Goal: Browse casually: Explore the website without a specific task or goal

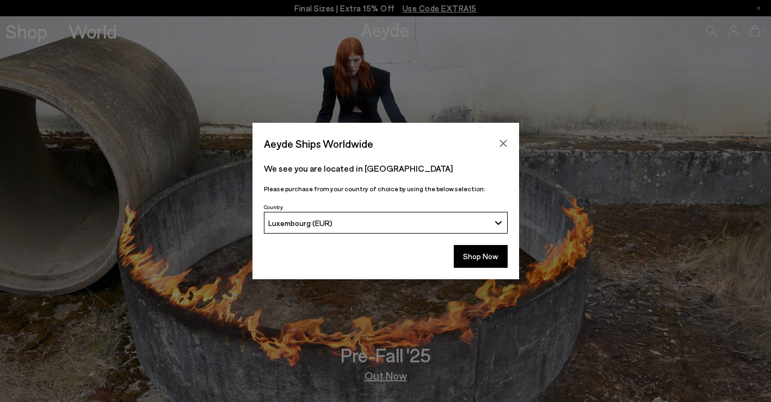
click at [501, 140] on icon "Close" at bounding box center [503, 143] width 9 height 9
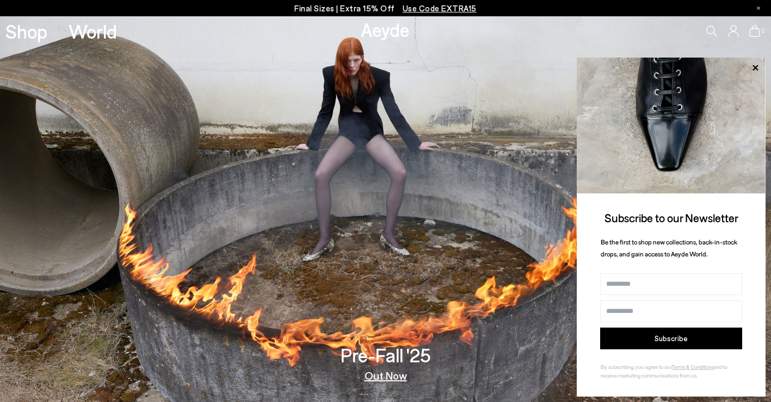
click at [417, 4] on span "Use Code EXTRA15" at bounding box center [439, 8] width 74 height 10
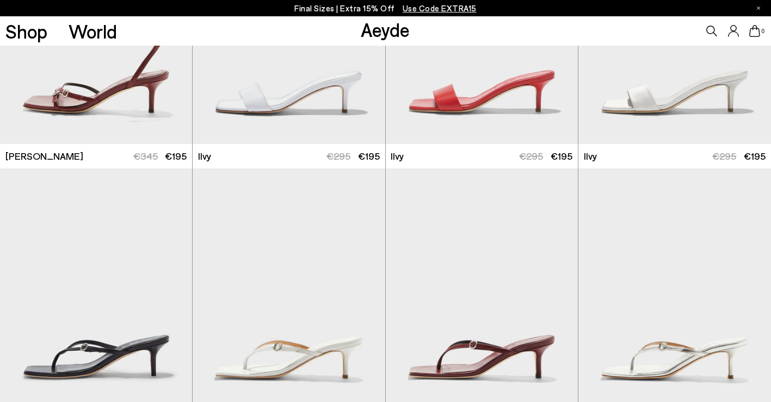
scroll to position [1686, 0]
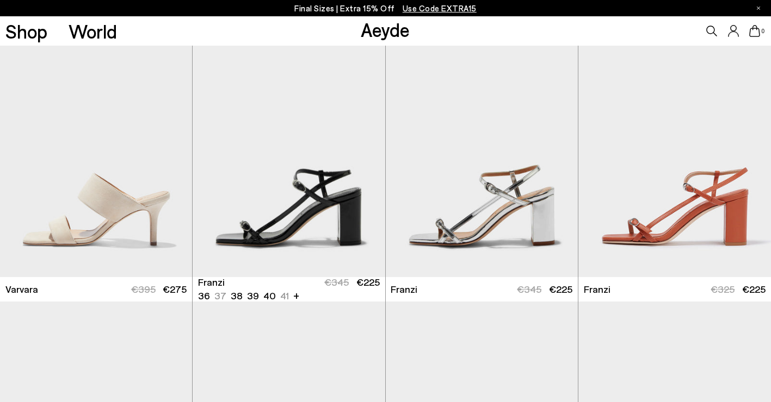
scroll to position [2665, 0]
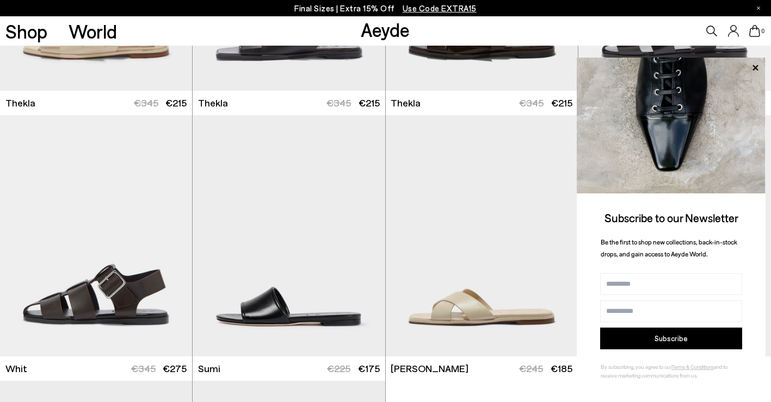
scroll to position [6316, 0]
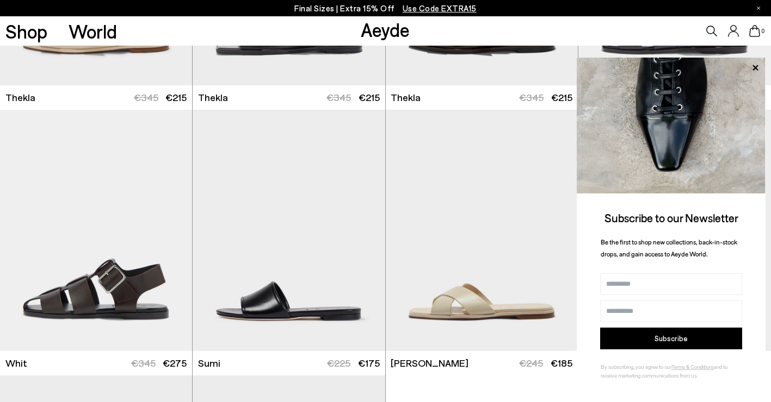
click at [753, 65] on icon at bounding box center [755, 68] width 14 height 14
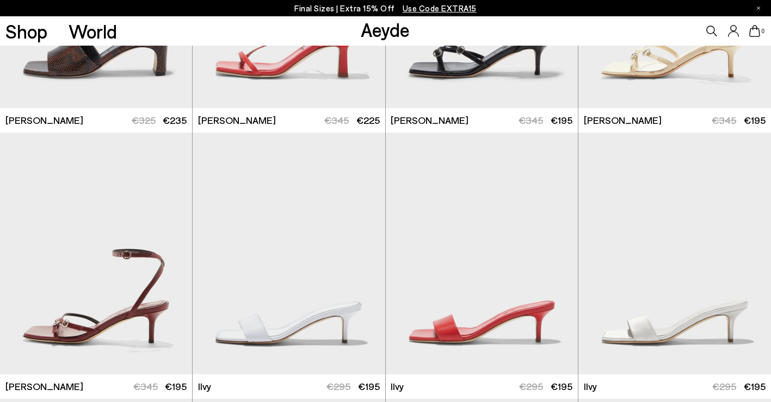
scroll to position [0, 0]
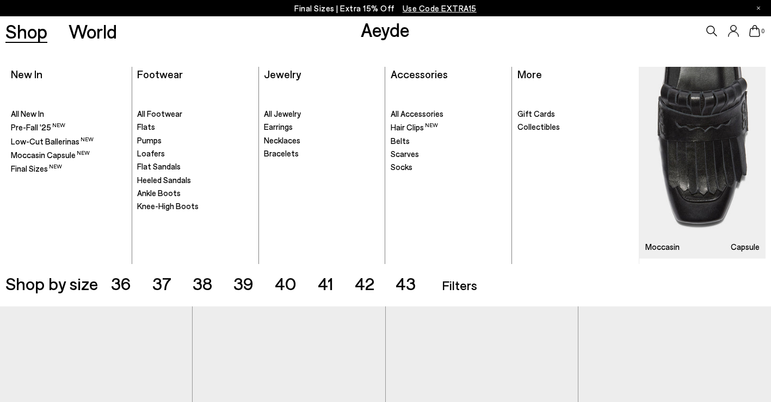
click at [165, 115] on span "All Footwear" at bounding box center [159, 114] width 45 height 10
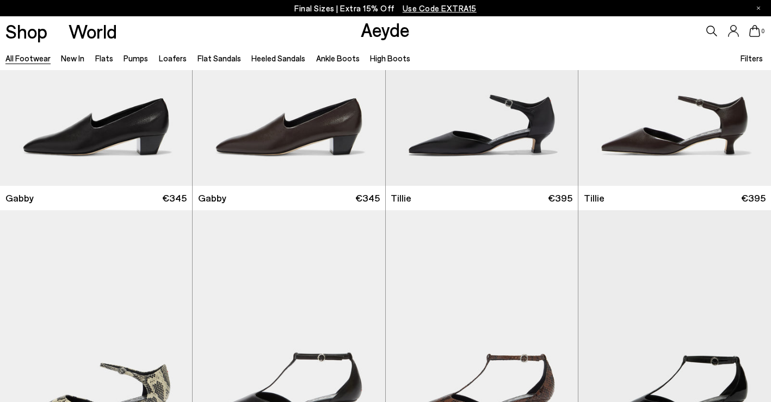
scroll to position [2841, 0]
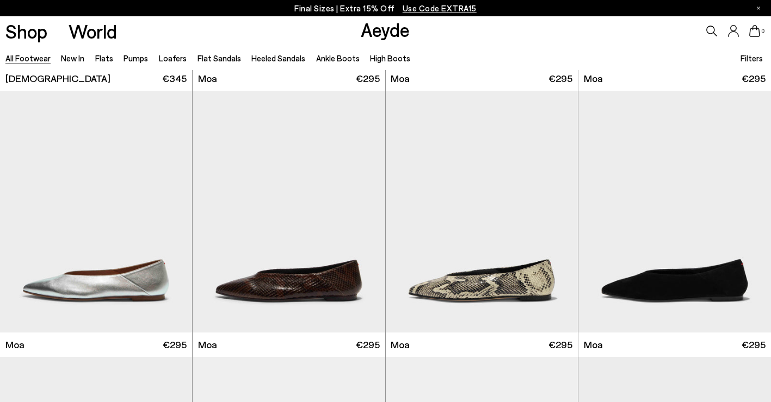
scroll to position [4532, 0]
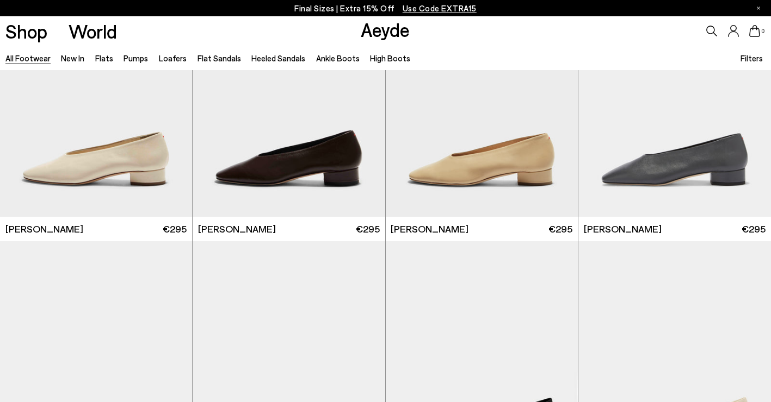
scroll to position [5689, 0]
